Goal: Task Accomplishment & Management: Complete application form

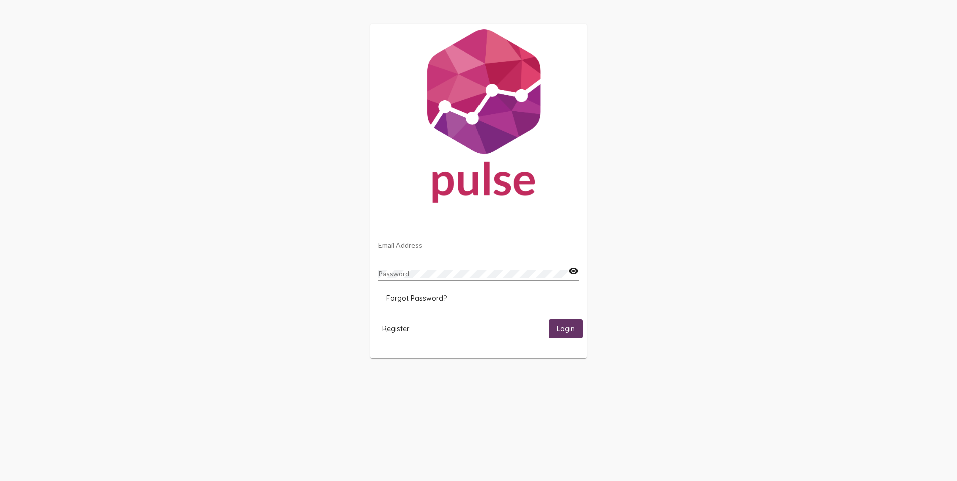
click at [421, 239] on div "Email Address" at bounding box center [478, 243] width 200 height 20
type input "[EMAIL_ADDRESS][DOMAIN_NAME]"
click at [548, 320] on button "Login" at bounding box center [565, 329] width 34 height 19
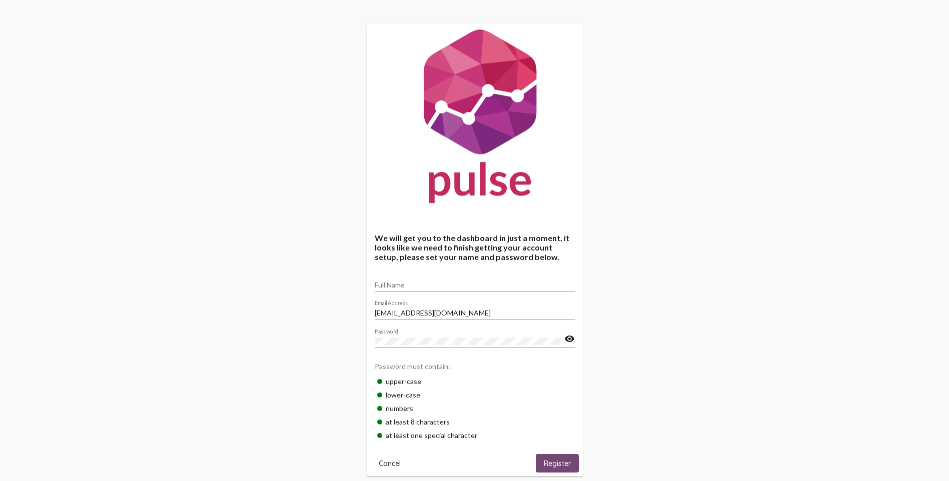
click at [549, 458] on button "Register" at bounding box center [557, 463] width 43 height 19
click at [559, 460] on span "Register" at bounding box center [557, 463] width 27 height 9
click at [294, 330] on div "We will get you to the dashboard in just a moment, it looks like we need to fin…" at bounding box center [474, 250] width 949 height 501
click at [549, 457] on button "Register" at bounding box center [557, 463] width 43 height 19
click at [557, 463] on span "Register" at bounding box center [557, 463] width 27 height 9
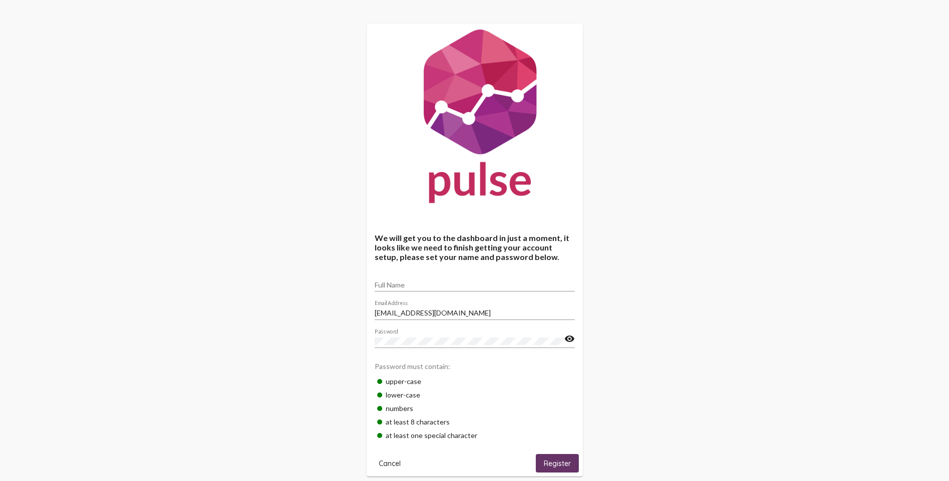
click at [645, 331] on div "We will get you to the dashboard in just a moment, it looks like we need to fin…" at bounding box center [474, 250] width 949 height 501
